Goal: Information Seeking & Learning: Learn about a topic

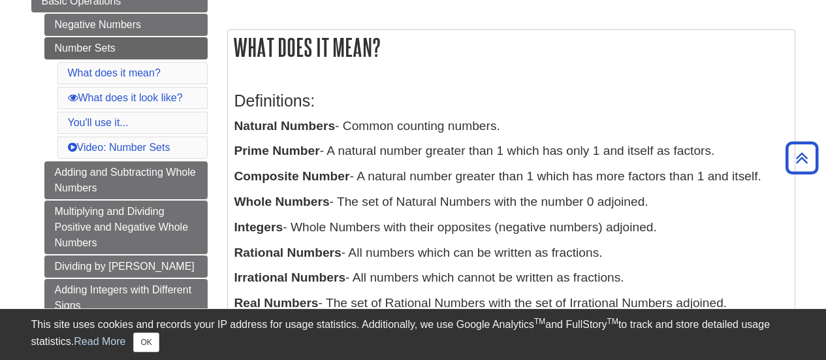
scroll to position [261, 0]
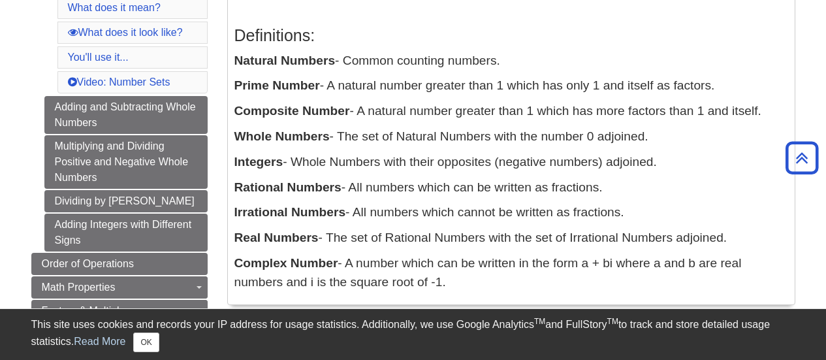
drag, startPoint x: 235, startPoint y: 60, endPoint x: 479, endPoint y: 279, distance: 327.8
click at [479, 279] on div "Definitions: Natural Numbers - Common counting numbers. Prime Number - A natura…" at bounding box center [511, 155] width 554 height 285
copy div "Natural Numbers - Common counting numbers. Prime Number - A natural number grea…"
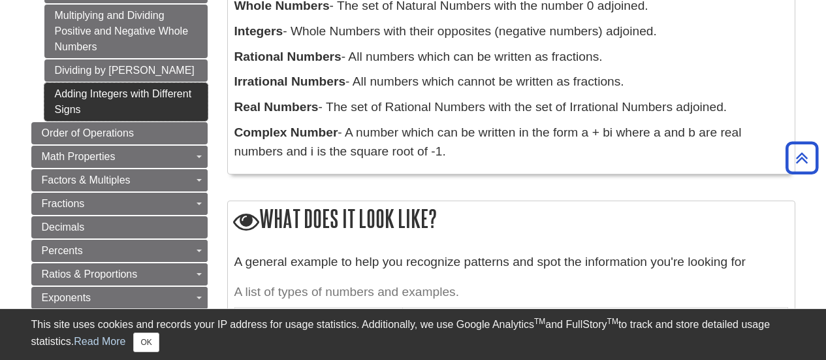
scroll to position [0, 0]
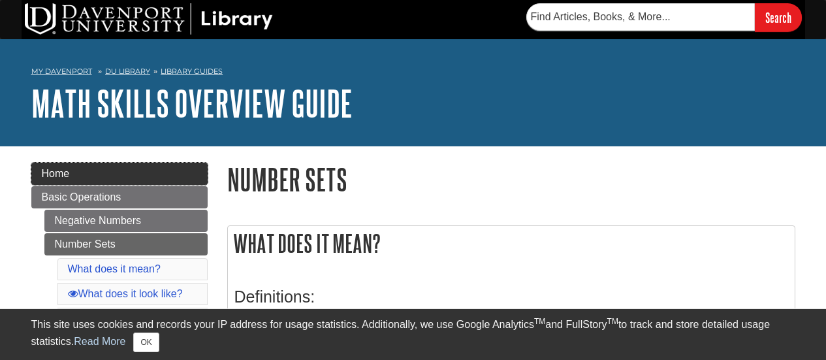
click at [72, 170] on link "Home" at bounding box center [119, 174] width 176 height 22
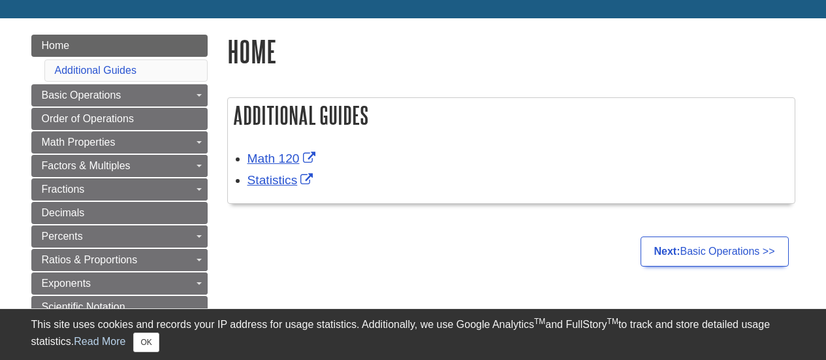
scroll to position [196, 0]
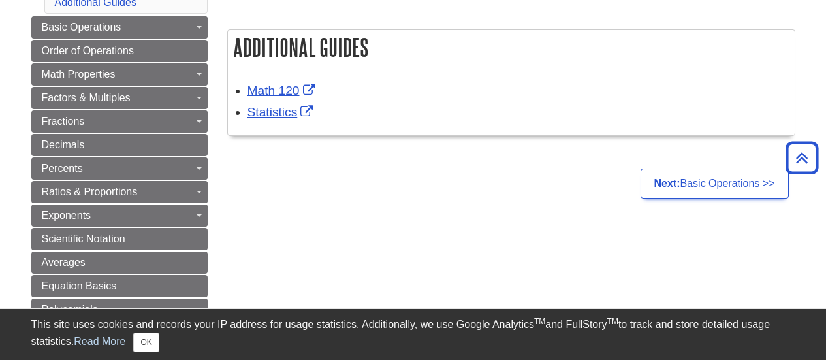
click at [519, 73] on div "Math 120 Statistics" at bounding box center [511, 104] width 567 height 64
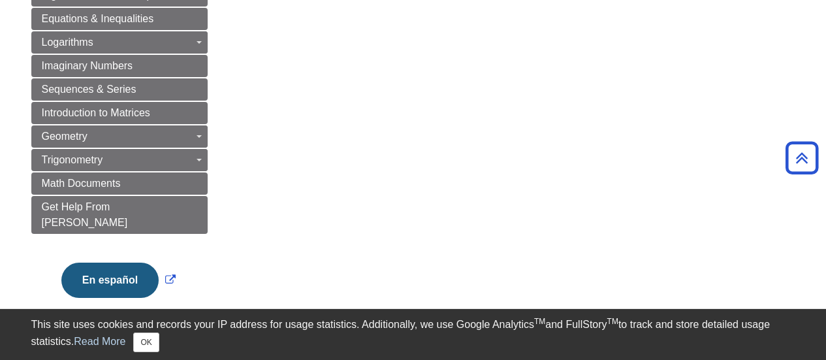
scroll to position [718, 0]
